Goal: Task Accomplishment & Management: Use online tool/utility

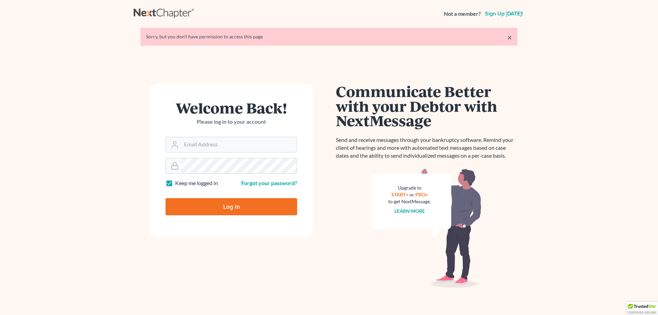
type input "[EMAIL_ADDRESS][DOMAIN_NAME]"
click at [230, 209] on input "Log In" at bounding box center [232, 206] width 132 height 17
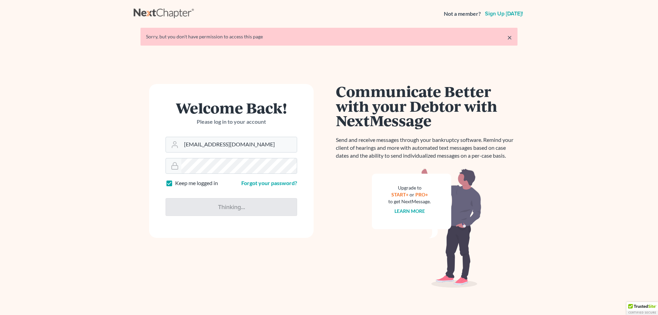
type input "Thinking..."
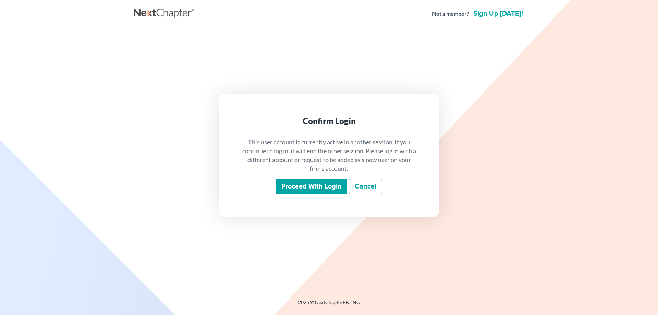
click at [327, 183] on input "Proceed with login" at bounding box center [311, 187] width 71 height 16
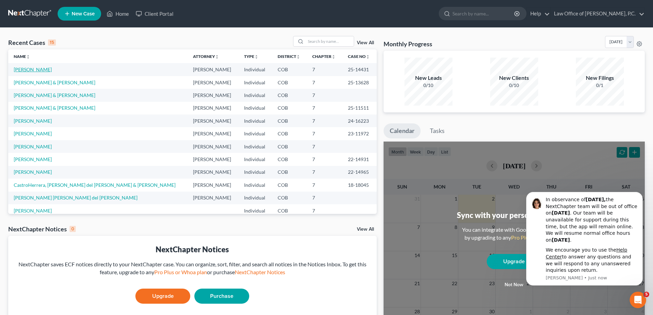
click at [35, 72] on link "[PERSON_NAME]" at bounding box center [33, 70] width 38 height 6
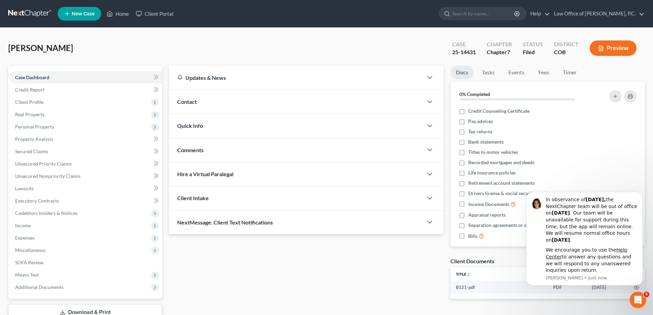
click at [615, 51] on button "Preview" at bounding box center [613, 47] width 47 height 15
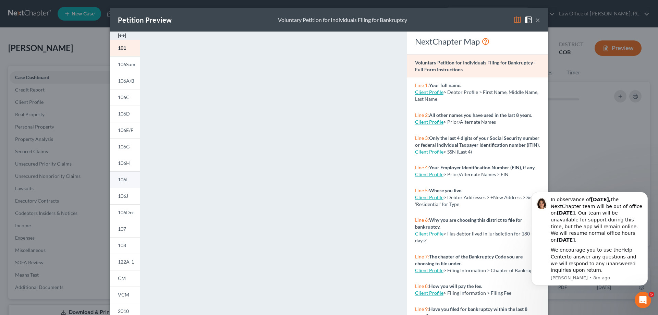
click at [122, 184] on link "106I" at bounding box center [125, 179] width 30 height 16
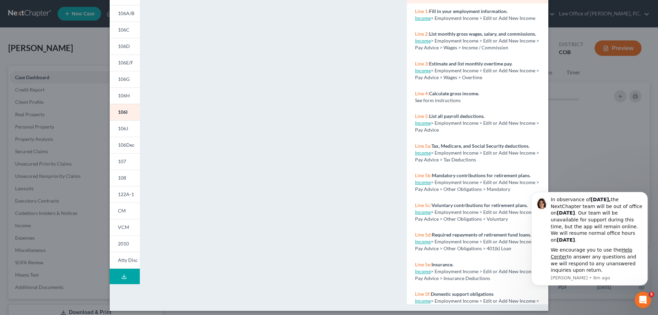
scroll to position [72, 0]
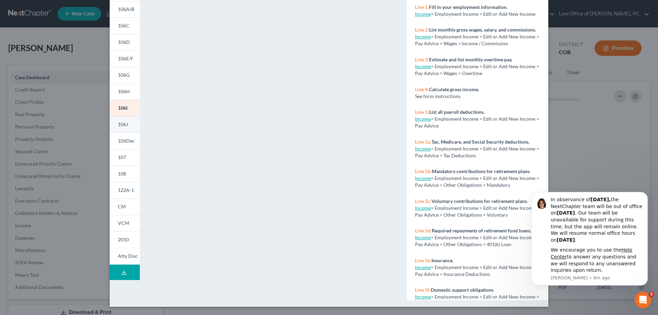
click at [118, 123] on span "106J" at bounding box center [123, 124] width 10 height 6
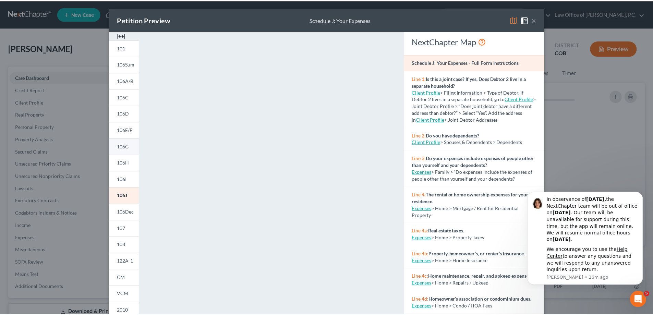
scroll to position [0, 0]
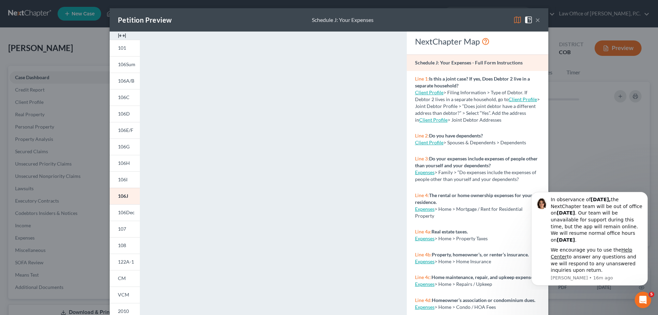
click at [536, 18] on button "×" at bounding box center [538, 20] width 5 height 8
